Goal: Go to known website: Go to known website

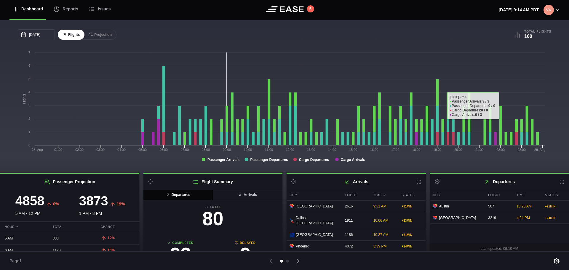
click at [559, 183] on icon at bounding box center [561, 182] width 5 height 5
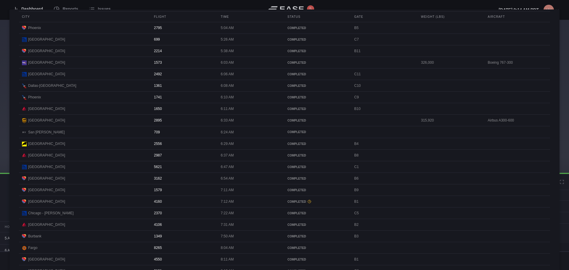
scroll to position [59, 0]
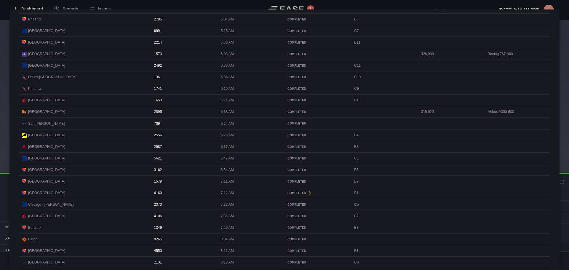
click at [329, 3] on div at bounding box center [284, 135] width 569 height 270
